Goal: Task Accomplishment & Management: Use online tool/utility

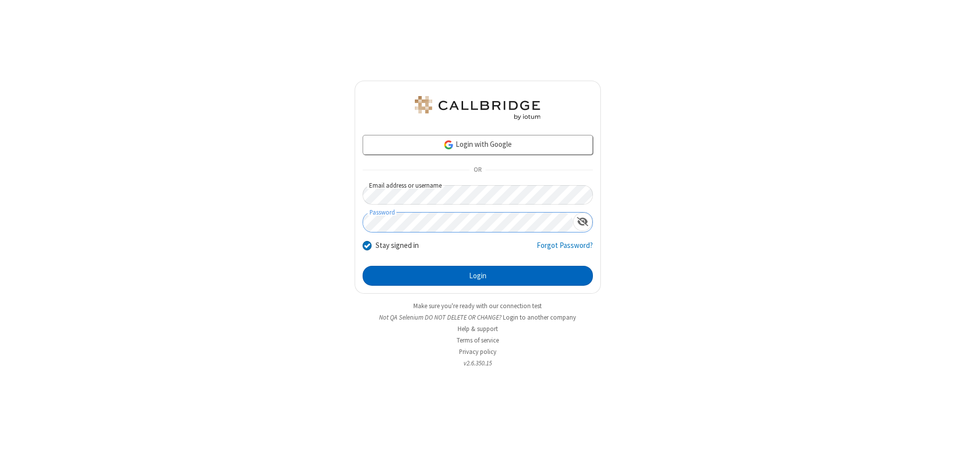
click at [477, 275] on button "Login" at bounding box center [478, 276] width 230 height 20
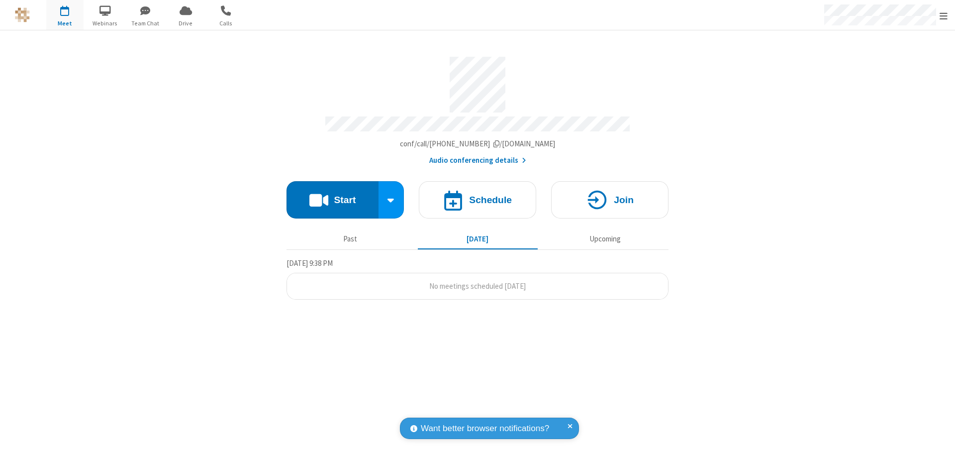
click at [943, 15] on span "Open menu" at bounding box center [943, 16] width 8 height 10
click at [65, 15] on span "button" at bounding box center [64, 10] width 37 height 17
click at [477, 195] on h4 "Schedule" at bounding box center [490, 199] width 43 height 9
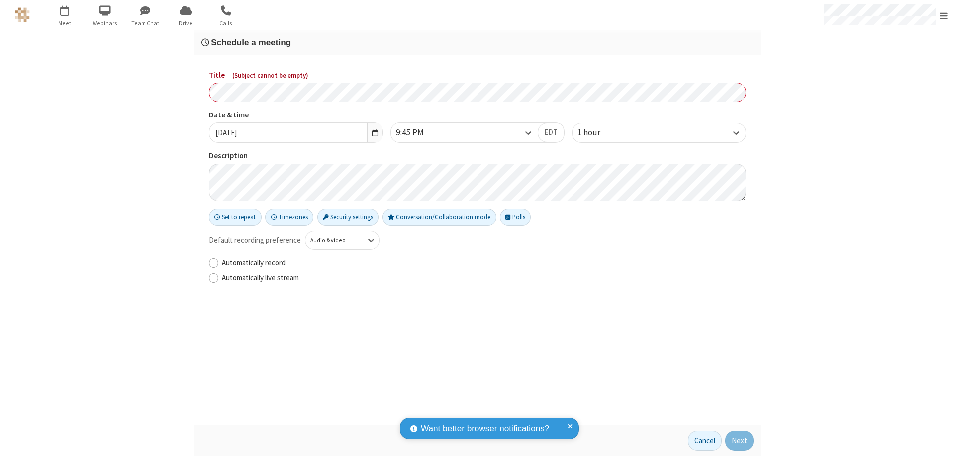
click at [477, 42] on h3 "Schedule a meeting" at bounding box center [477, 42] width 552 height 9
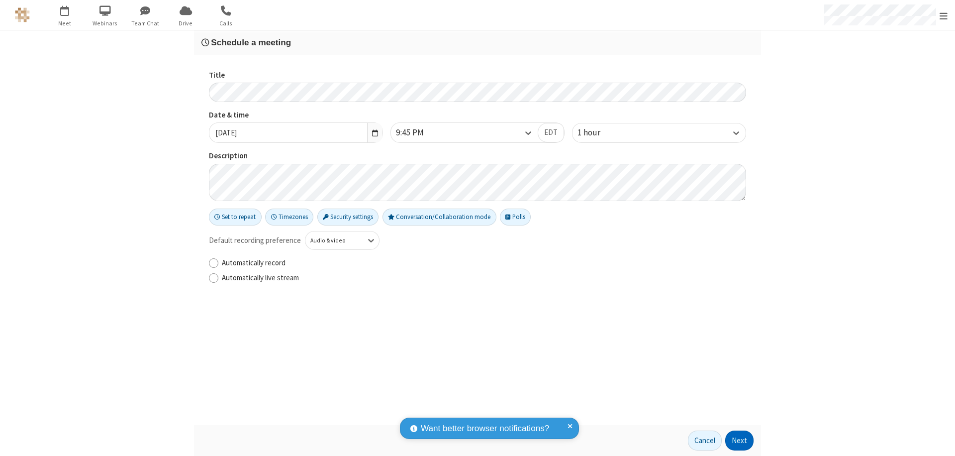
click at [739, 440] on button "Next" at bounding box center [739, 440] width 28 height 20
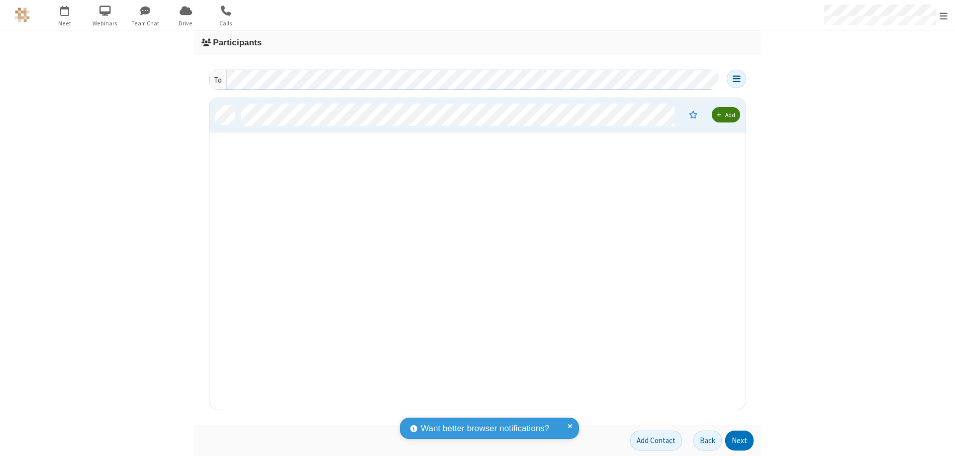
scroll to position [304, 529]
click at [739, 440] on button "Next" at bounding box center [739, 440] width 28 height 20
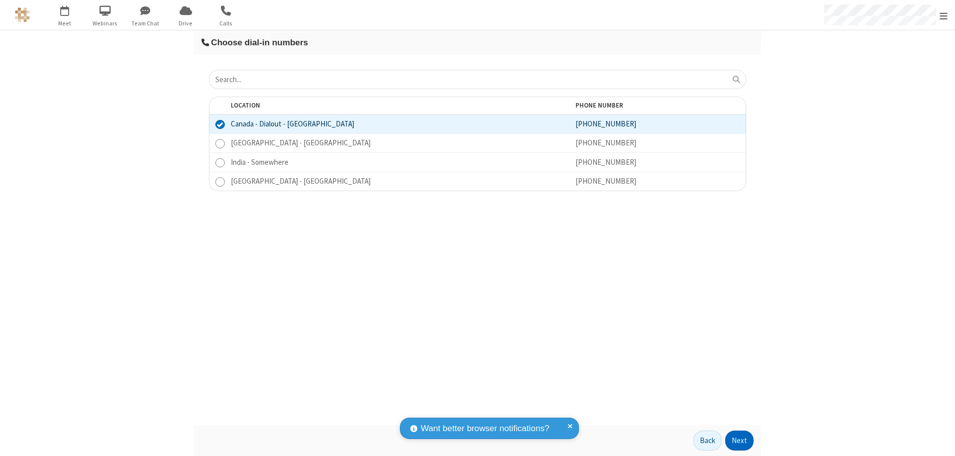
click at [739, 440] on button "Next" at bounding box center [739, 440] width 28 height 20
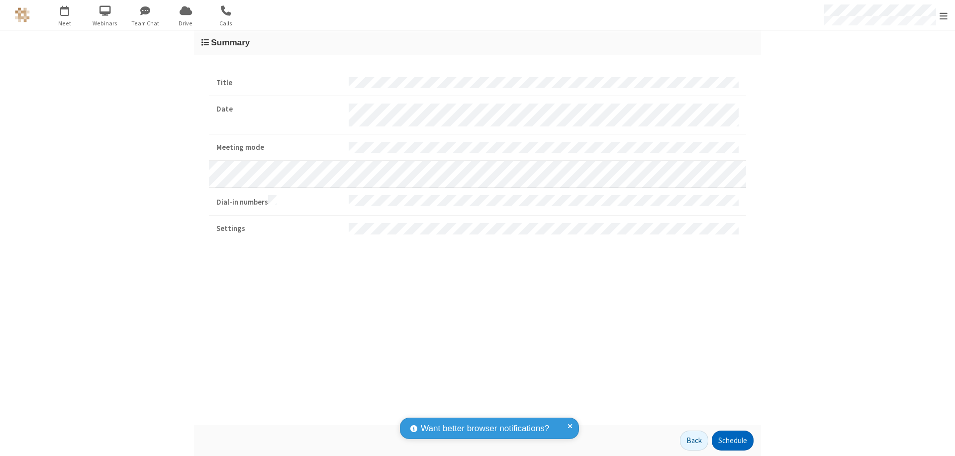
click at [732, 440] on button "Schedule" at bounding box center [733, 440] width 42 height 20
